Goal: Task Accomplishment & Management: Complete application form

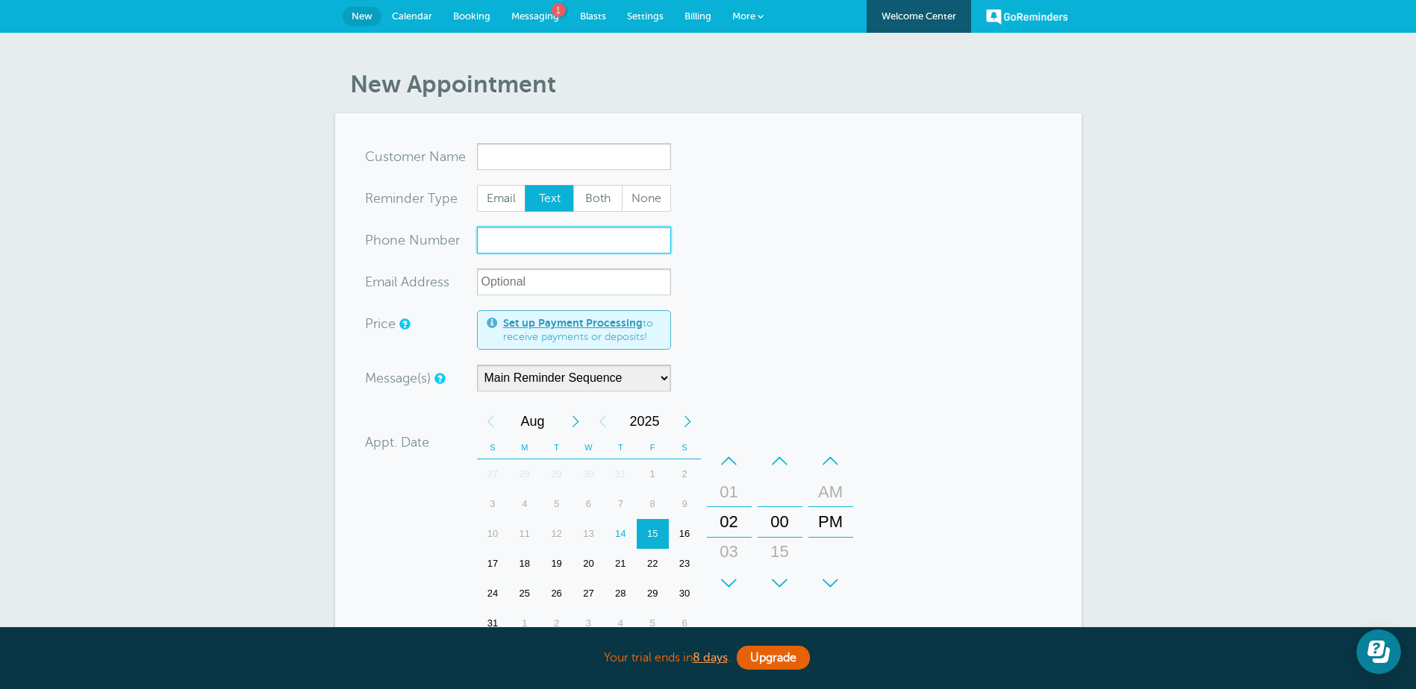
click at [537, 245] on input "xxx-no-autofill" at bounding box center [574, 240] width 194 height 27
paste input "574 344 7790"
type input "574 344 7790"
click at [531, 154] on input "x-no-autofill" at bounding box center [574, 156] width 194 height 27
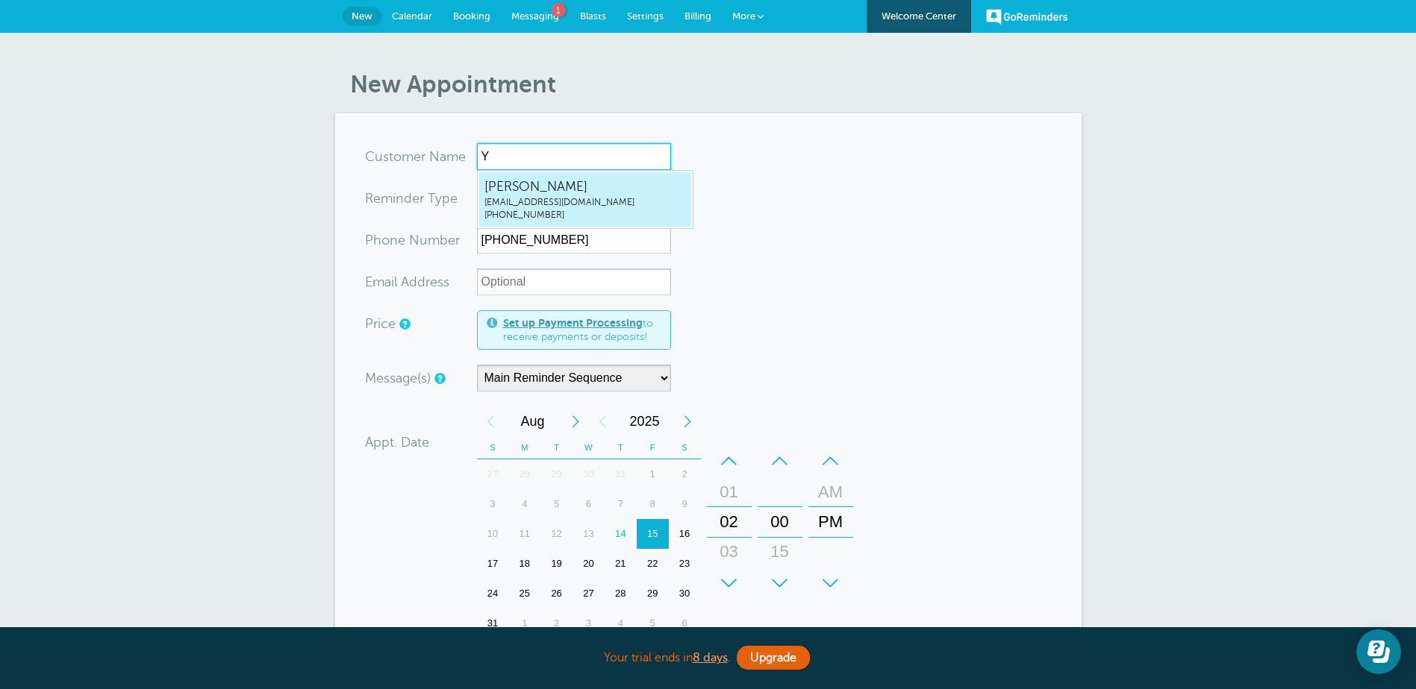
type input "Yo"
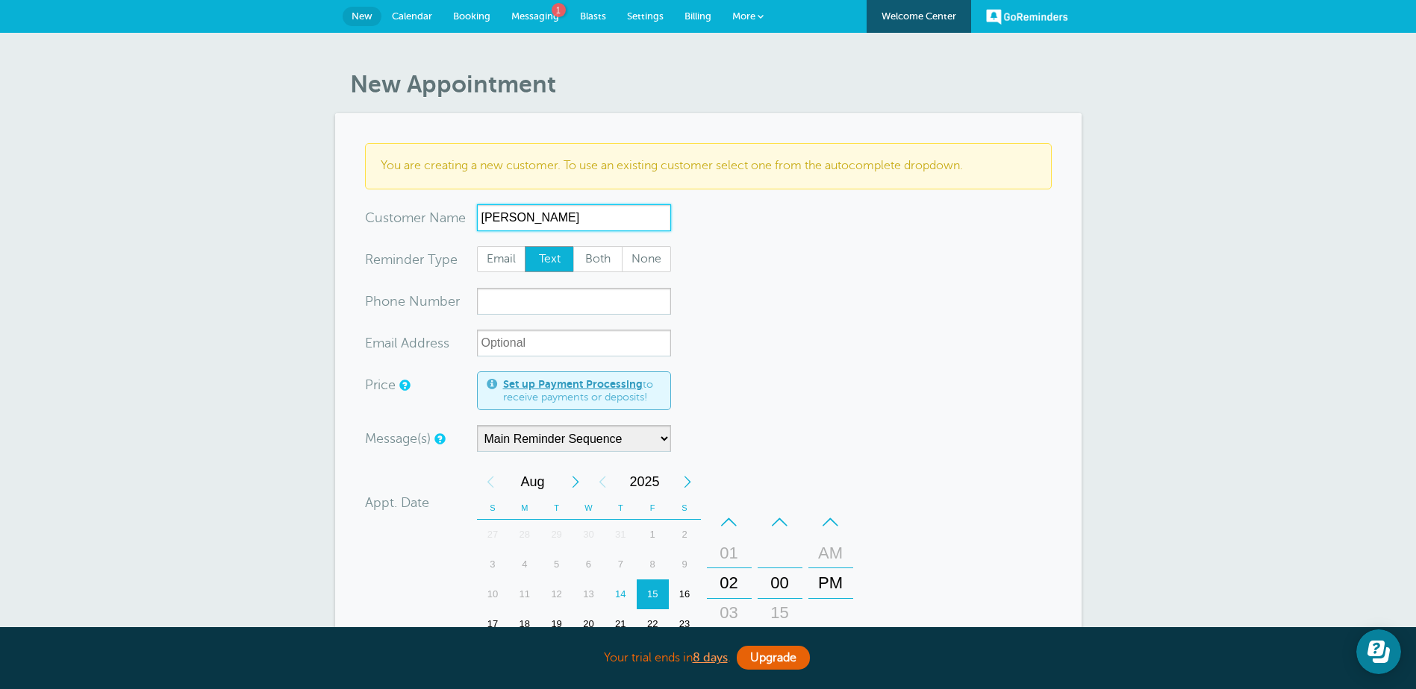
type input "Yolanda Childress"
click at [514, 305] on input "xxx-no-autofill" at bounding box center [574, 301] width 194 height 27
paste input "574 344 7790"
type input "574 344 7790"
click at [528, 351] on input "xx-no-autofill" at bounding box center [574, 343] width 194 height 27
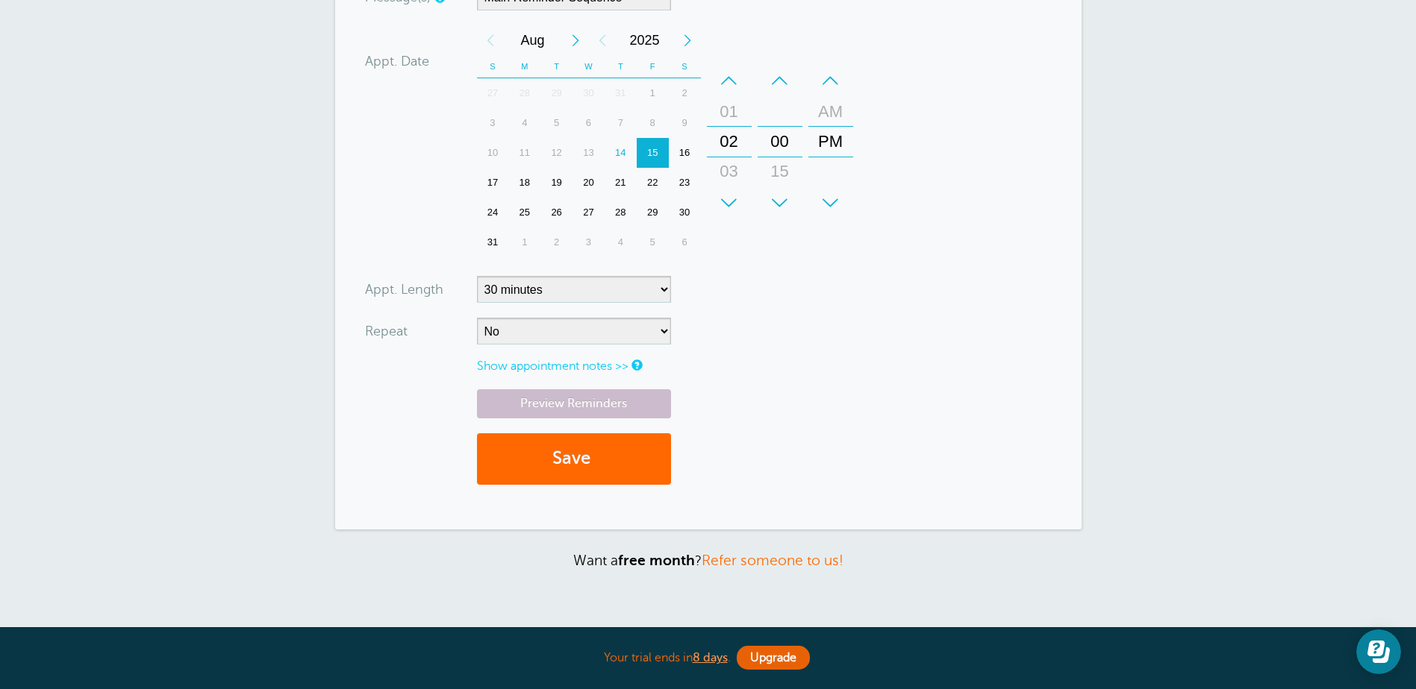
scroll to position [448, 0]
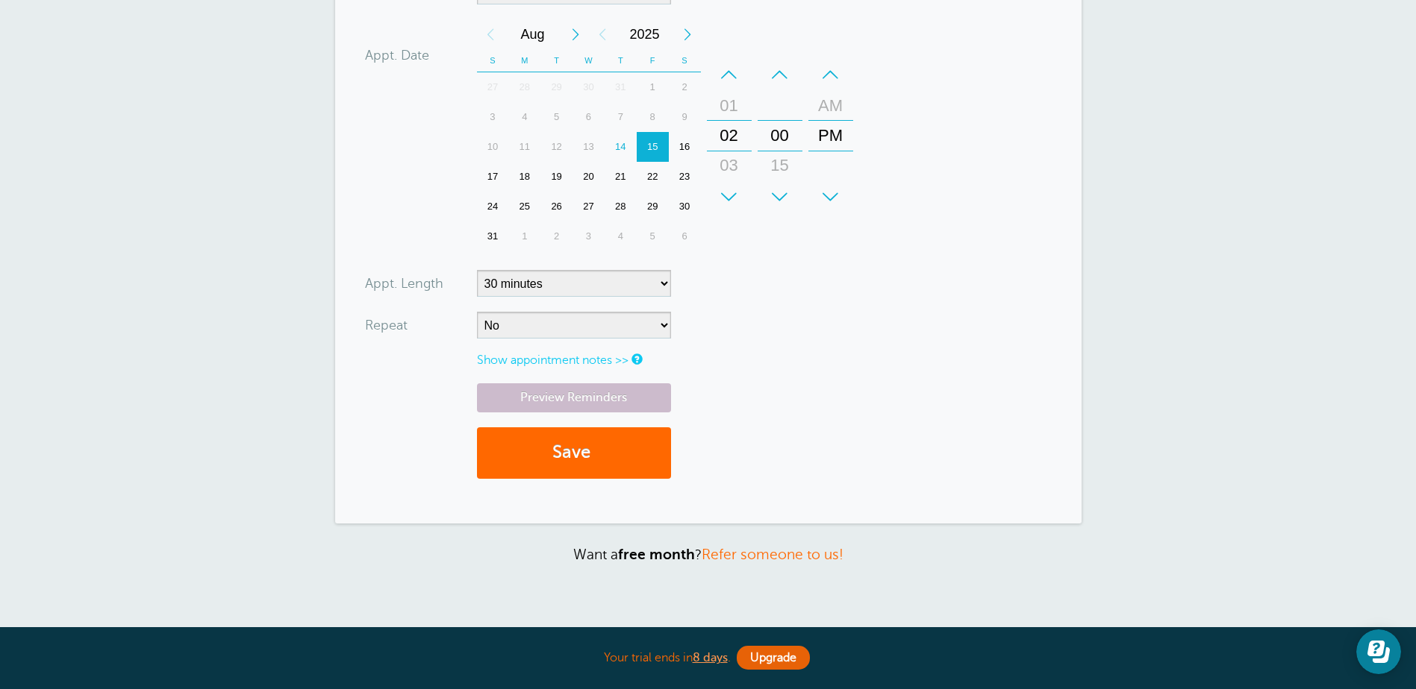
click at [588, 179] on div "20" at bounding box center [588, 177] width 32 height 30
click at [726, 72] on div "–" at bounding box center [729, 75] width 45 height 30
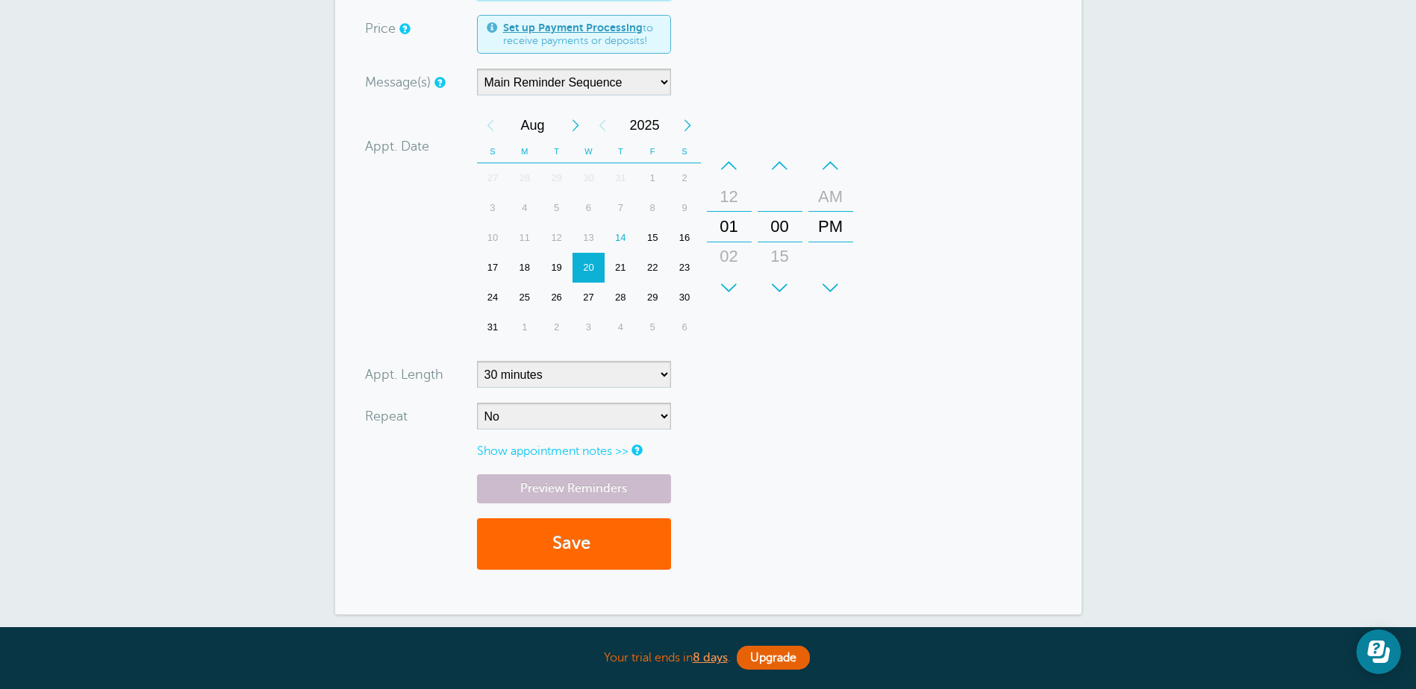
scroll to position [339, 0]
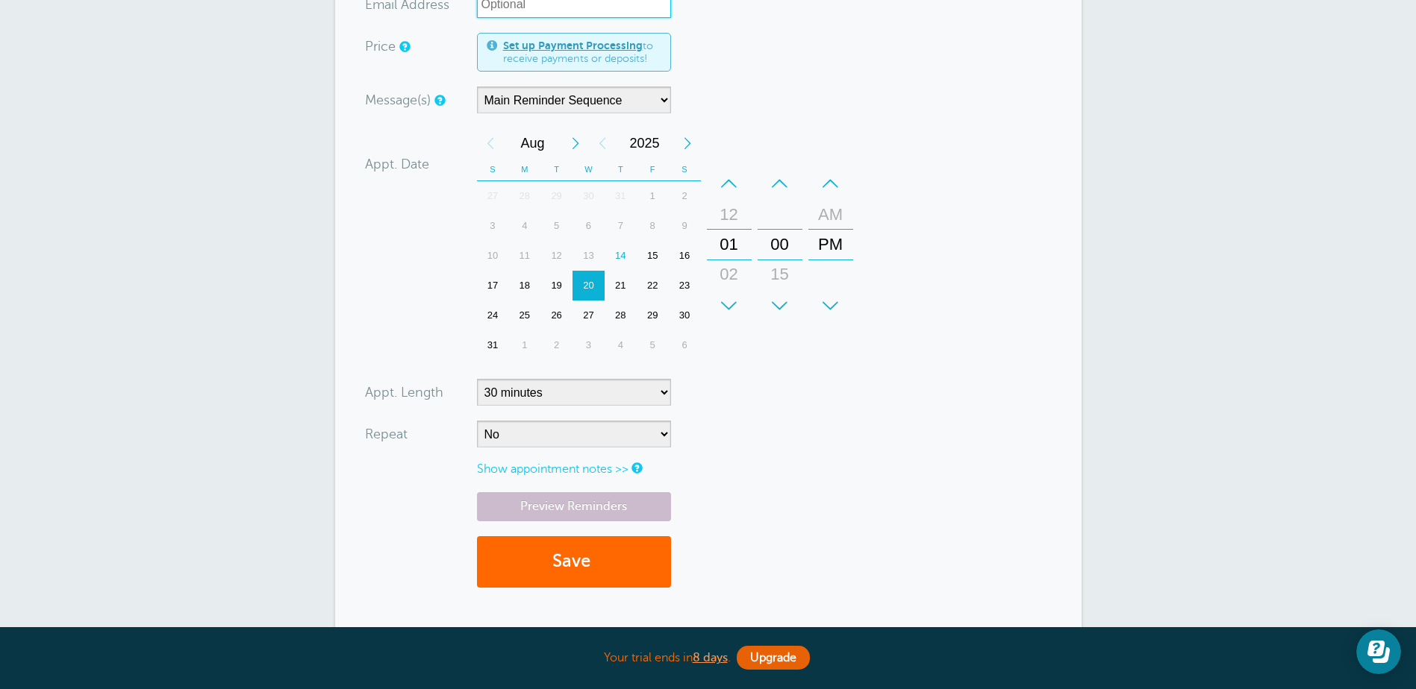
click at [730, 183] on div "–" at bounding box center [729, 184] width 45 height 30
click at [729, 184] on div "–" at bounding box center [729, 184] width 45 height 30
click at [831, 179] on div "–" at bounding box center [830, 184] width 45 height 30
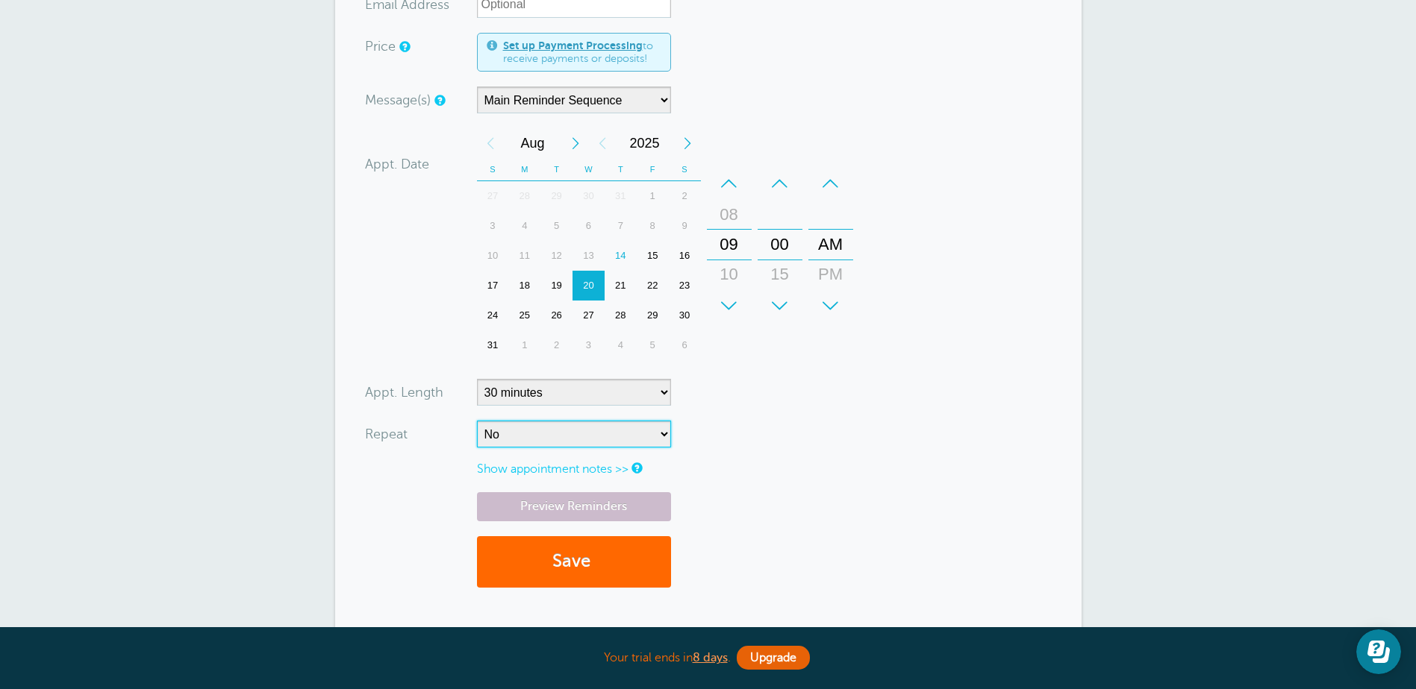
click at [665, 432] on select "No Daily Weekly Every 2 weeks Every 3 weeks Every 4 weeks Monthly Every 5 weeks…" at bounding box center [574, 434] width 194 height 27
click at [536, 566] on button "Save" at bounding box center [574, 562] width 194 height 51
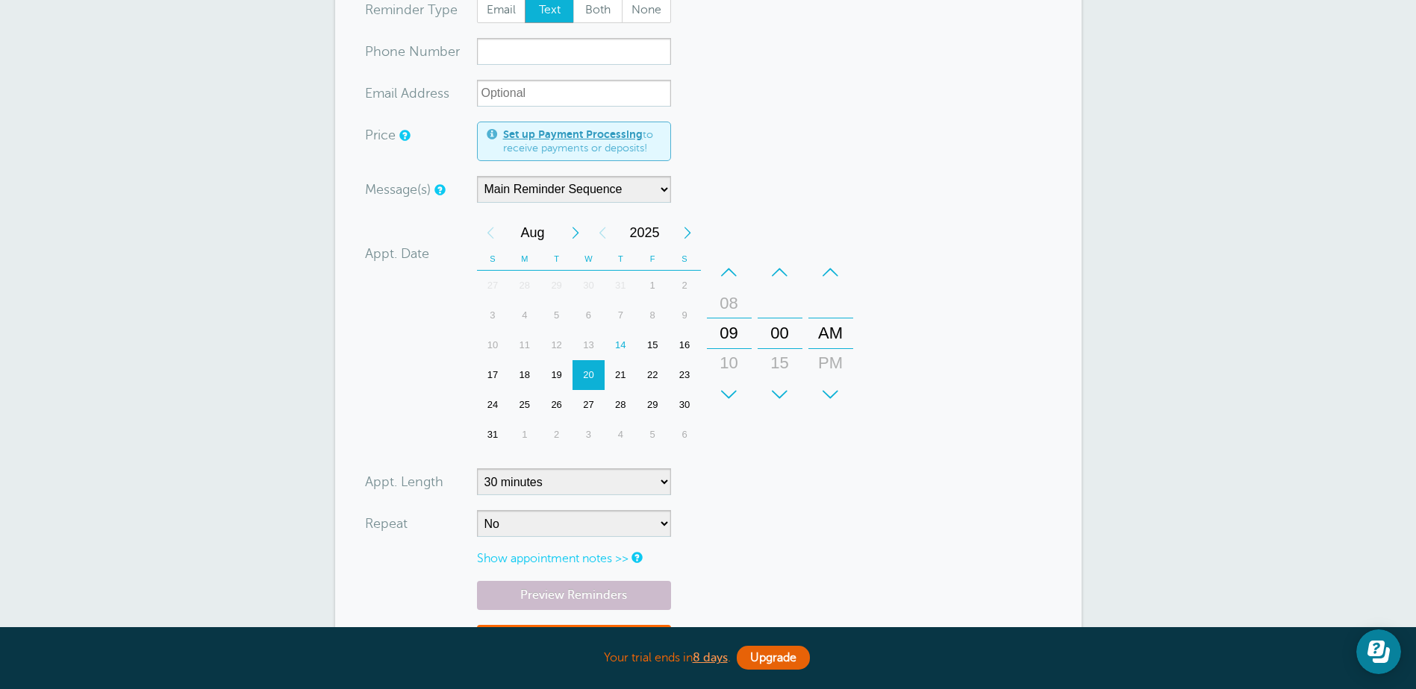
scroll to position [597, 0]
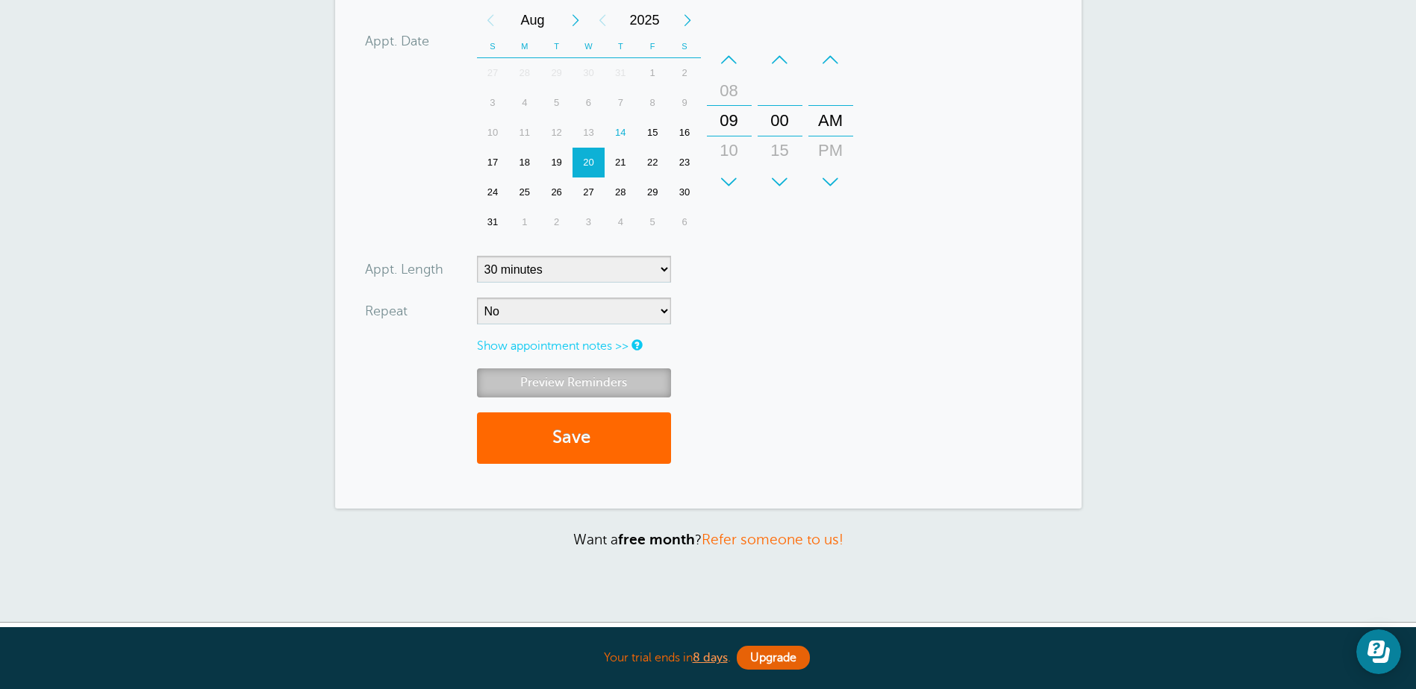
click at [602, 369] on link "Preview Reminders" at bounding box center [574, 383] width 194 height 29
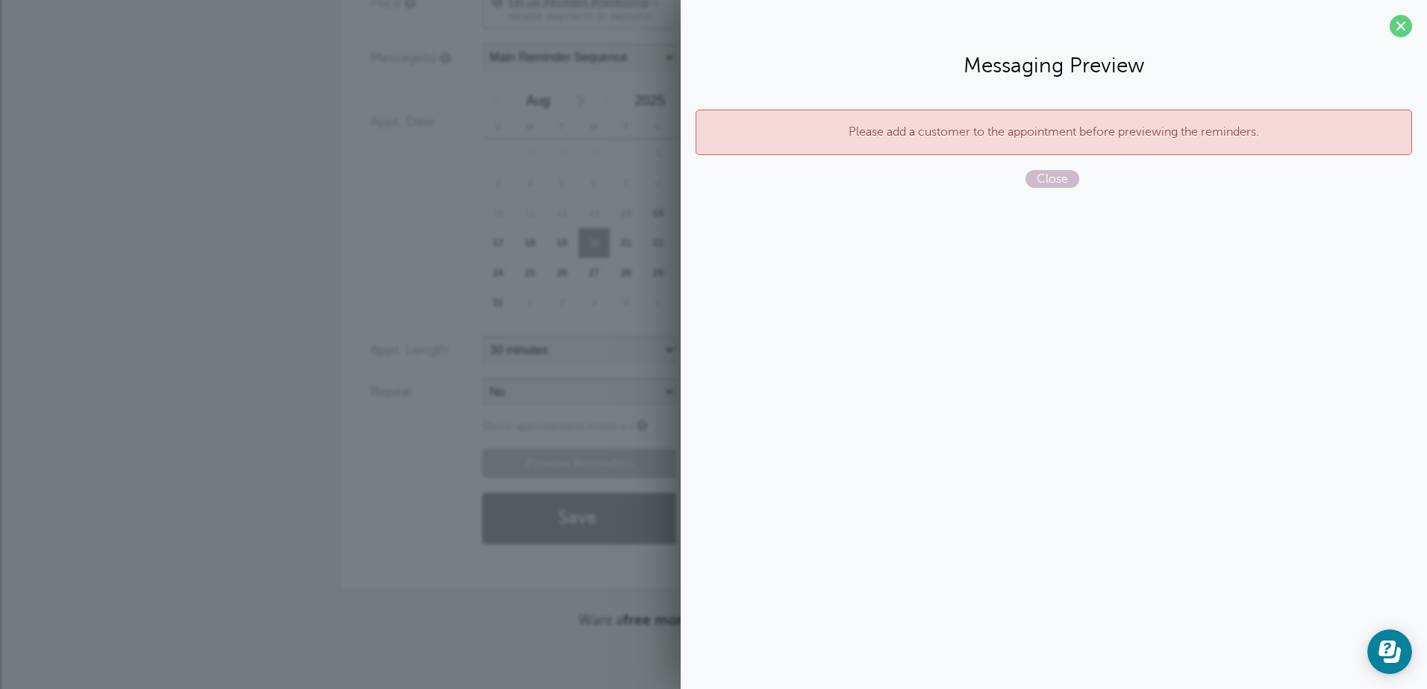
click at [991, 131] on p "Please add a customer to the appointment before previewing the reminders." at bounding box center [1053, 132] width 685 height 14
click at [1398, 24] on span at bounding box center [1400, 26] width 22 height 22
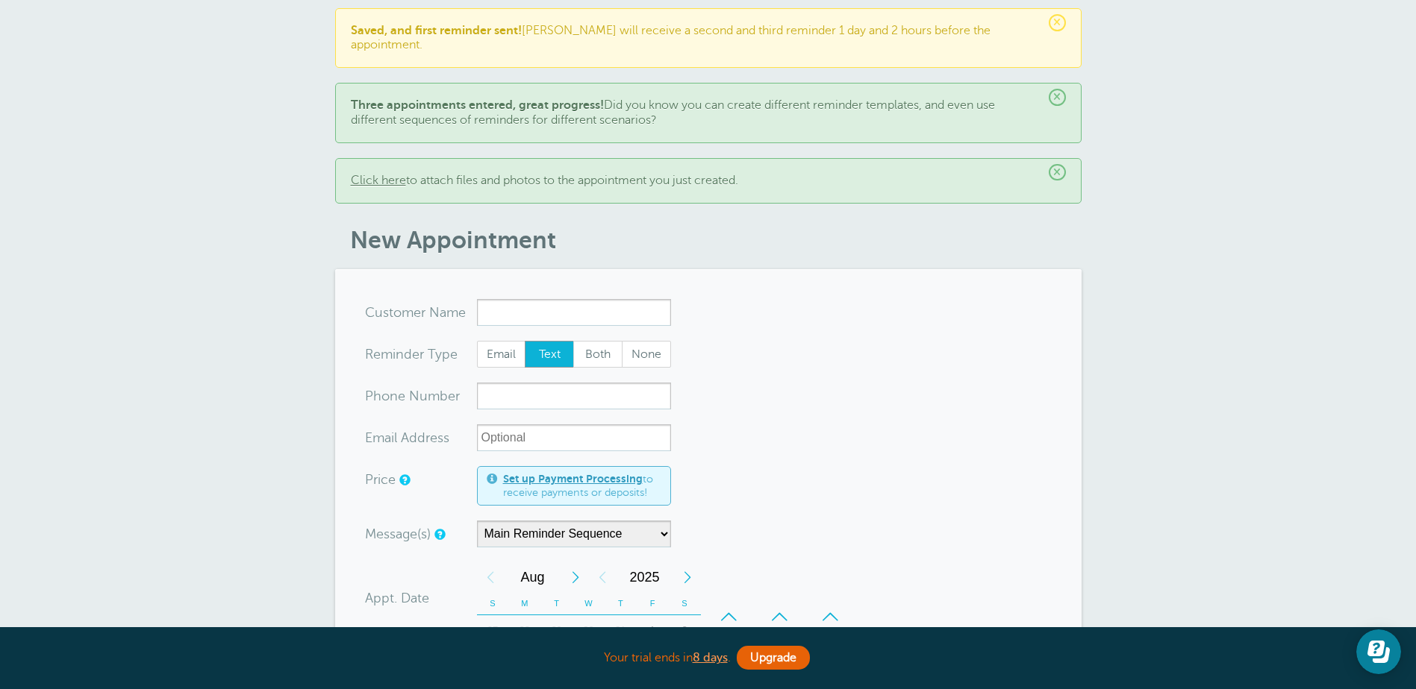
scroll to position [0, 0]
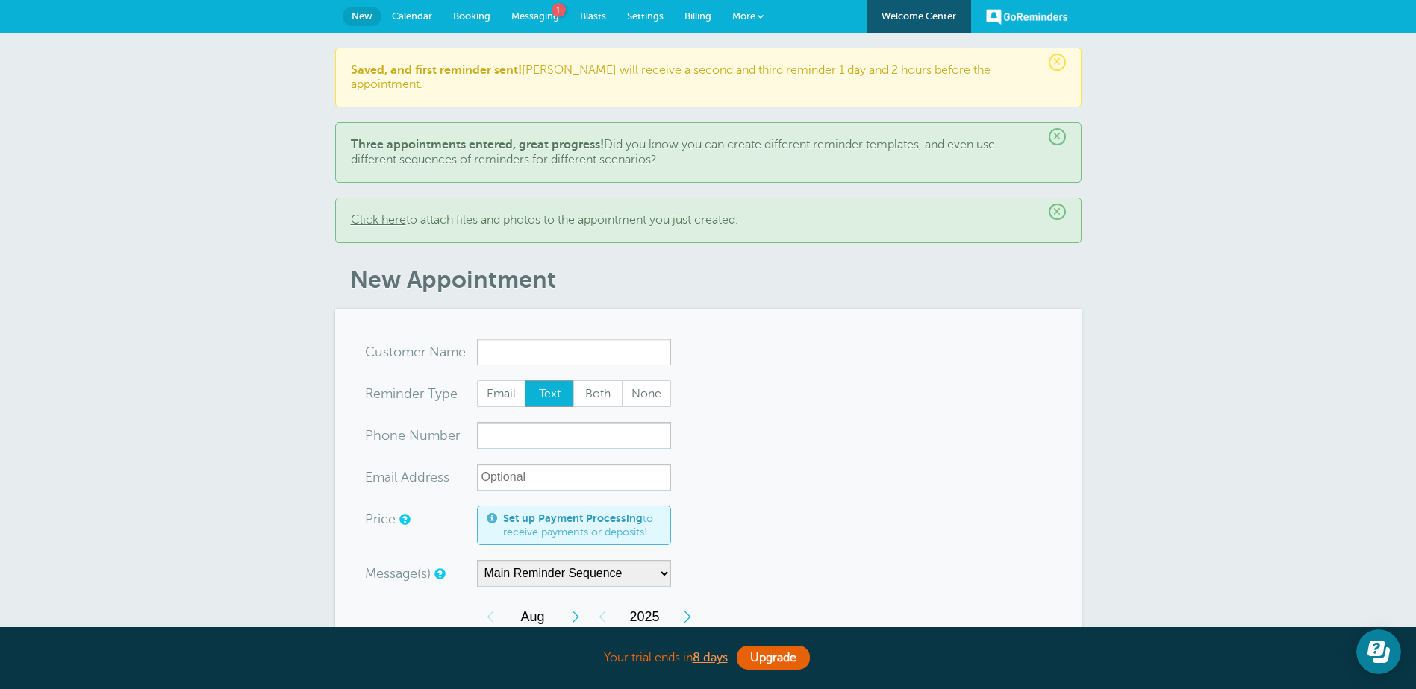
click at [562, 14] on span "1" at bounding box center [558, 10] width 14 height 14
